Goal: Find specific page/section

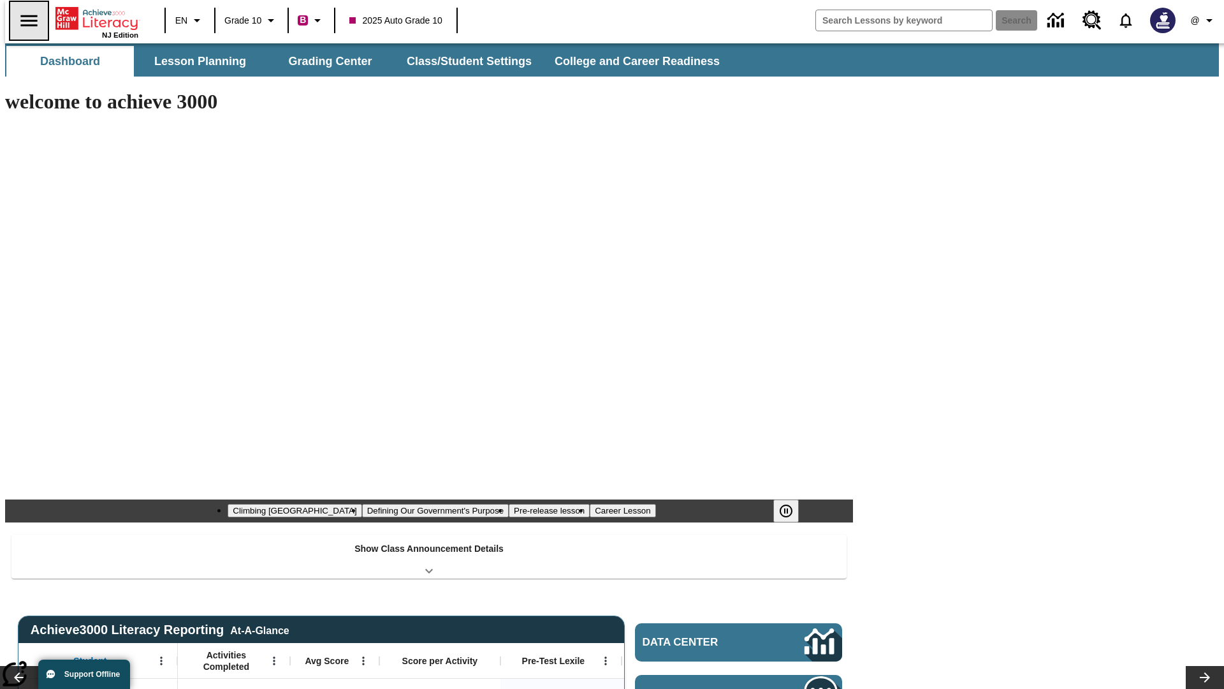
click at [24, 20] on icon "Open side menu" at bounding box center [28, 20] width 17 height 11
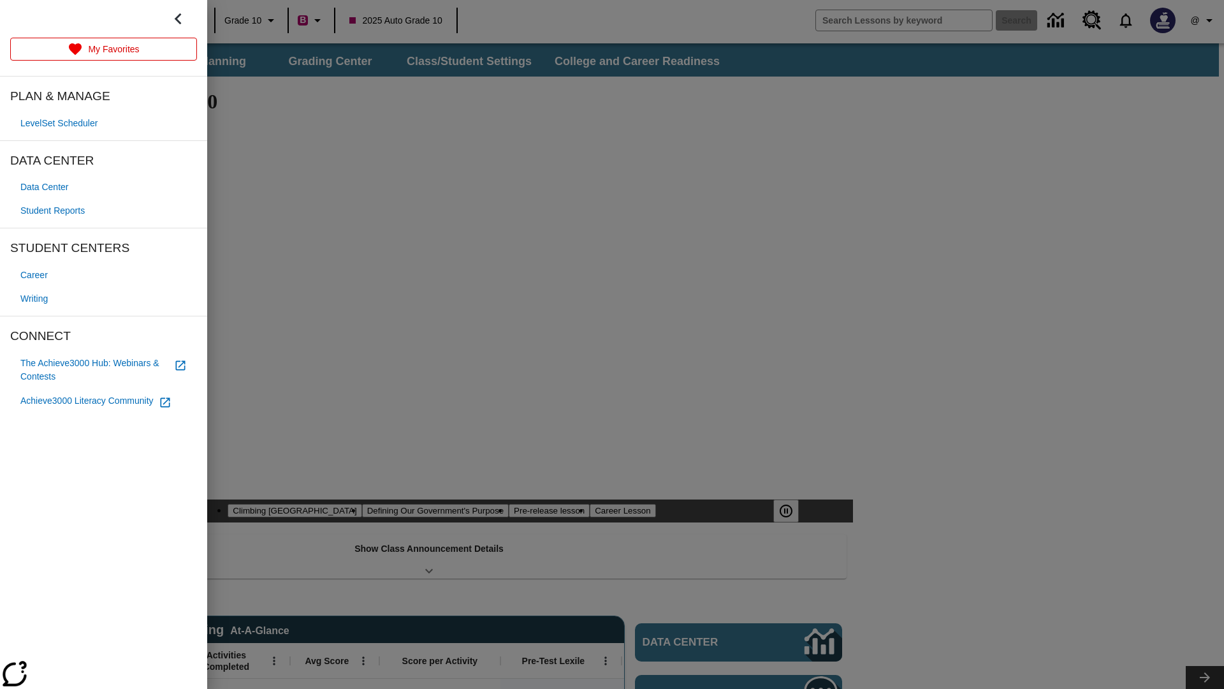
click at [55, 210] on span "Student Reports" at bounding box center [52, 210] width 64 height 13
